Goal: Information Seeking & Learning: Learn about a topic

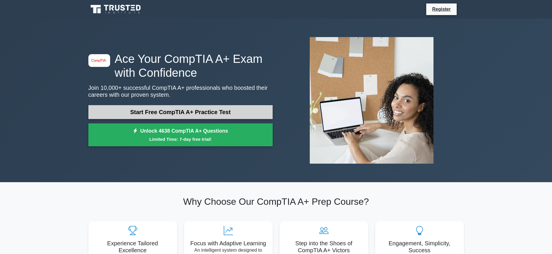
click at [153, 111] on link "Start Free CompTIA A+ Practice Test" at bounding box center [180, 112] width 184 height 14
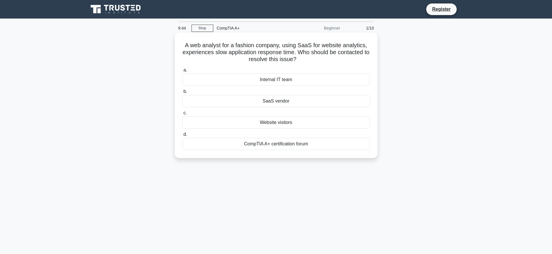
click at [280, 102] on div "SaaS vendor" at bounding box center [276, 101] width 188 height 12
click at [182, 94] on input "b. SaaS vendor" at bounding box center [182, 92] width 0 height 4
click at [246, 78] on div "GPU dedicated liquid cooler" at bounding box center [276, 80] width 188 height 12
click at [182, 72] on input "a. GPU dedicated liquid cooler" at bounding box center [182, 70] width 0 height 4
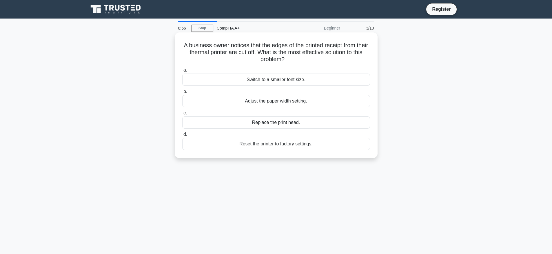
click at [257, 101] on div "Adjust the paper width setting." at bounding box center [276, 101] width 188 height 12
click at [182, 94] on input "b. Adjust the paper width setting." at bounding box center [182, 92] width 0 height 4
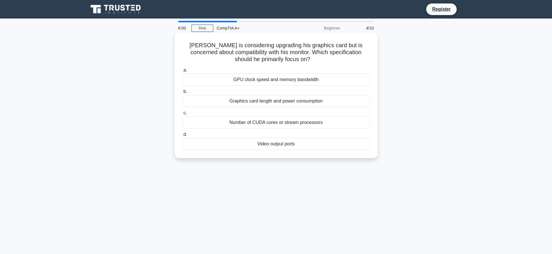
click at [235, 78] on div "GPU clock speed and memory bandwidth" at bounding box center [276, 80] width 188 height 12
click at [182, 72] on input "a. GPU clock speed and memory bandwidth" at bounding box center [182, 70] width 0 height 4
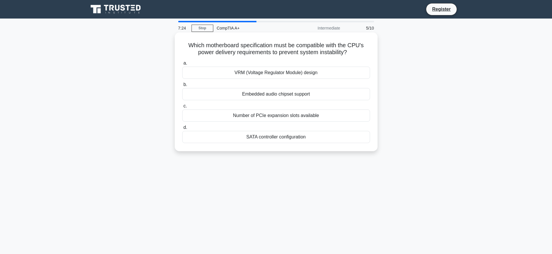
click at [227, 72] on div "VRM (Voltage Regulator Module) design" at bounding box center [276, 73] width 188 height 12
click at [182, 65] on input "a. VRM (Voltage Regulator Module) design" at bounding box center [182, 63] width 0 height 4
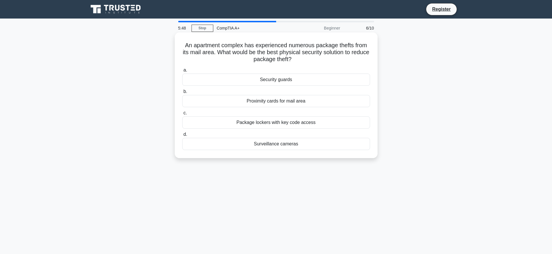
click at [255, 145] on div "Surveillance cameras" at bounding box center [276, 144] width 188 height 12
click at [182, 136] on input "d. Surveillance cameras" at bounding box center [182, 135] width 0 height 4
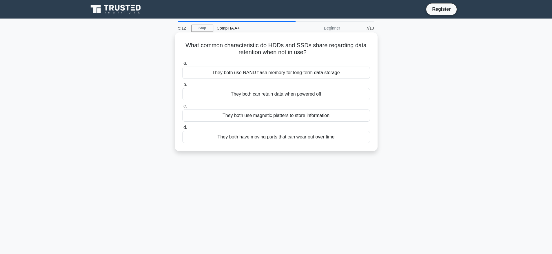
click at [222, 95] on div "They both can retain data when powered off" at bounding box center [276, 94] width 188 height 12
click at [182, 87] on input "b. They both can retain data when powered off" at bounding box center [182, 85] width 0 height 4
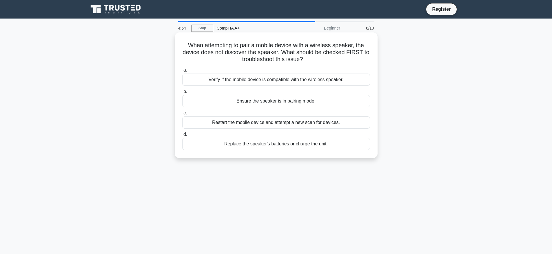
click at [182, 42] on h5 "When attempting to pair a mobile device with a wireless speaker, the device doe…" at bounding box center [276, 52] width 189 height 21
click at [220, 101] on div "Ensure the speaker is in pairing mode." at bounding box center [276, 101] width 188 height 12
click at [182, 94] on input "b. Ensure the speaker is in pairing mode." at bounding box center [182, 92] width 0 height 4
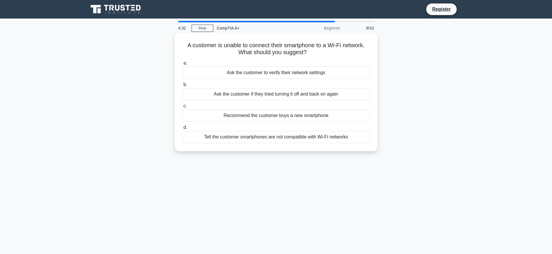
click at [233, 50] on h5 "A customer is unable to connect their smartphone to a Wi-Fi network. What shoul…" at bounding box center [276, 49] width 189 height 14
click at [232, 50] on h5 "A customer is unable to connect their smartphone to a Wi-Fi network. What shoul…" at bounding box center [276, 49] width 189 height 14
click at [232, 51] on h5 "A customer is unable to connect their smartphone to a Wi-Fi network. What shoul…" at bounding box center [276, 49] width 189 height 14
click at [232, 50] on h5 "A customer is unable to connect their smartphone to a Wi-Fi network. What shoul…" at bounding box center [276, 49] width 189 height 14
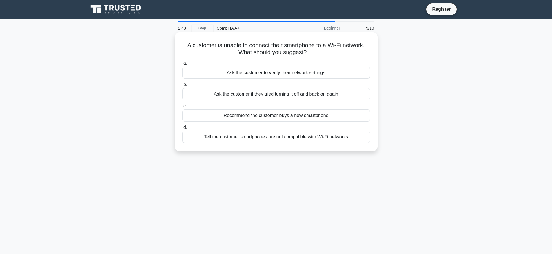
click at [232, 50] on h5 "A customer is unable to connect their smartphone to a Wi-Fi network. What shoul…" at bounding box center [276, 49] width 189 height 14
click at [232, 49] on h5 "A customer is unable to connect their smartphone to a Wi-Fi network. What shoul…" at bounding box center [276, 49] width 189 height 14
click at [230, 74] on div "Ask the customer to verify their network settings" at bounding box center [276, 73] width 188 height 12
click at [182, 65] on input "a. Ask the customer to verify their network settings" at bounding box center [182, 63] width 0 height 4
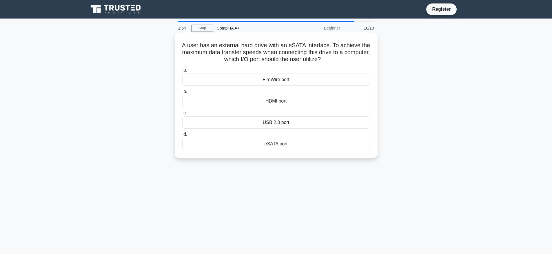
click at [265, 145] on div "eSATA port" at bounding box center [276, 144] width 188 height 12
click at [182, 136] on input "d. eSATA port" at bounding box center [182, 135] width 0 height 4
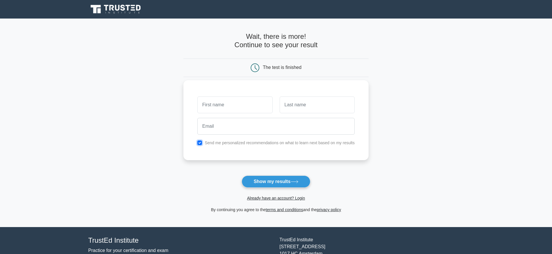
click at [200, 141] on input "checkbox" at bounding box center [199, 142] width 5 height 5
checkbox input "false"
click at [271, 181] on button "Show my results" at bounding box center [275, 181] width 68 height 12
click at [173, 123] on main "Wait, there is more! Continue to see your result The test is finished and the" at bounding box center [276, 123] width 552 height 208
click at [165, 125] on main "Wait, there is more! Continue to see your result The test is finished and the" at bounding box center [276, 123] width 552 height 208
